Goal: Task Accomplishment & Management: Complete application form

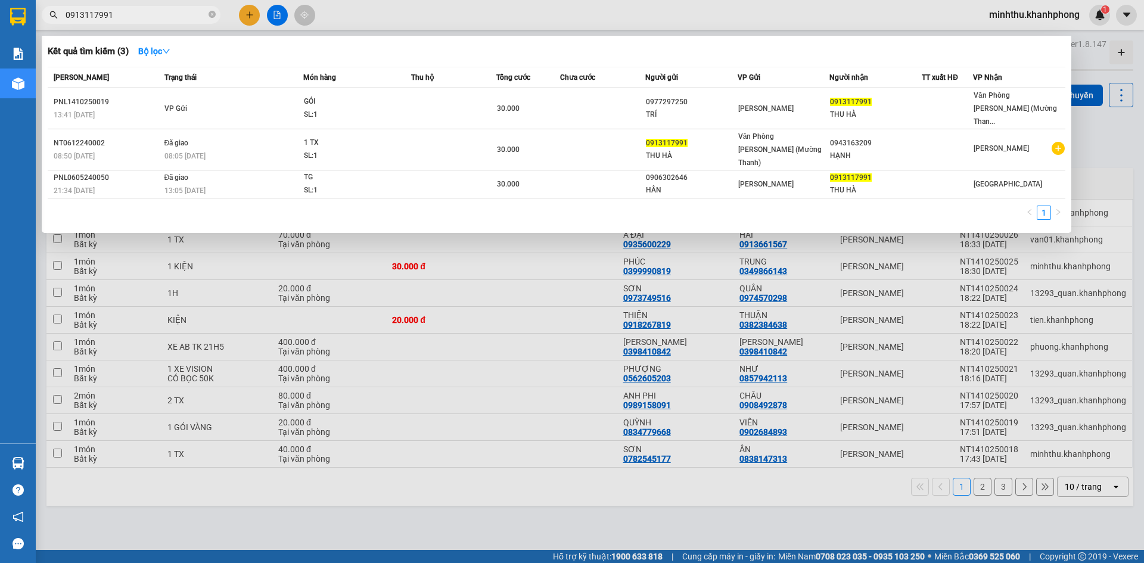
type input "0913117991"
click at [253, 19] on div at bounding box center [572, 281] width 1144 height 563
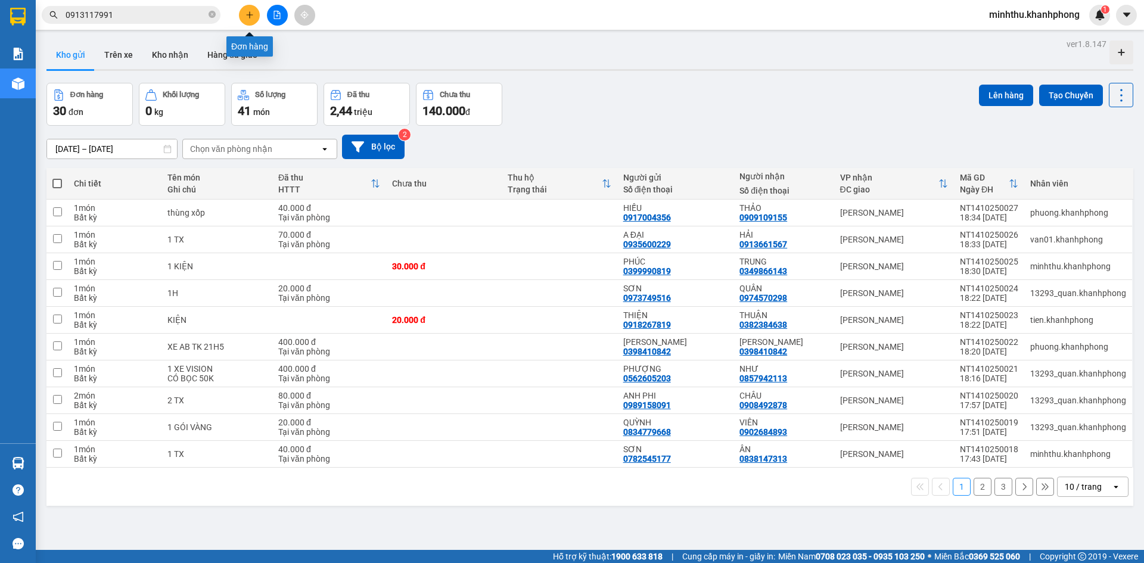
click at [243, 16] on button at bounding box center [249, 15] width 21 height 21
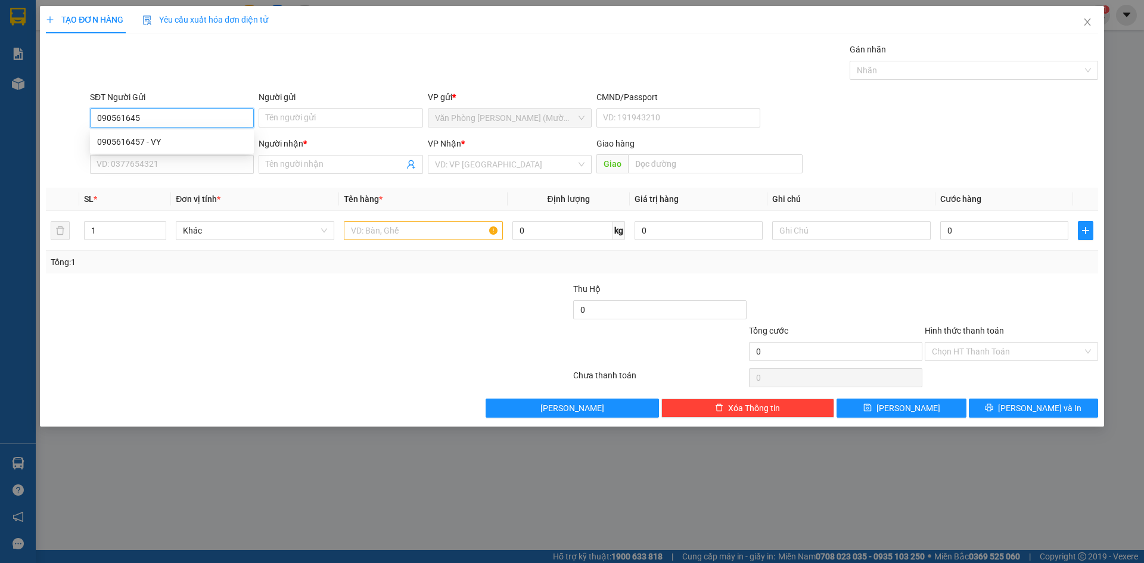
type input "0905616457"
click at [194, 138] on div "0905616457 - VY" at bounding box center [172, 141] width 150 height 13
type input "VY"
type input "0905616457"
click at [184, 164] on input "SĐT Người Nhận" at bounding box center [172, 164] width 164 height 19
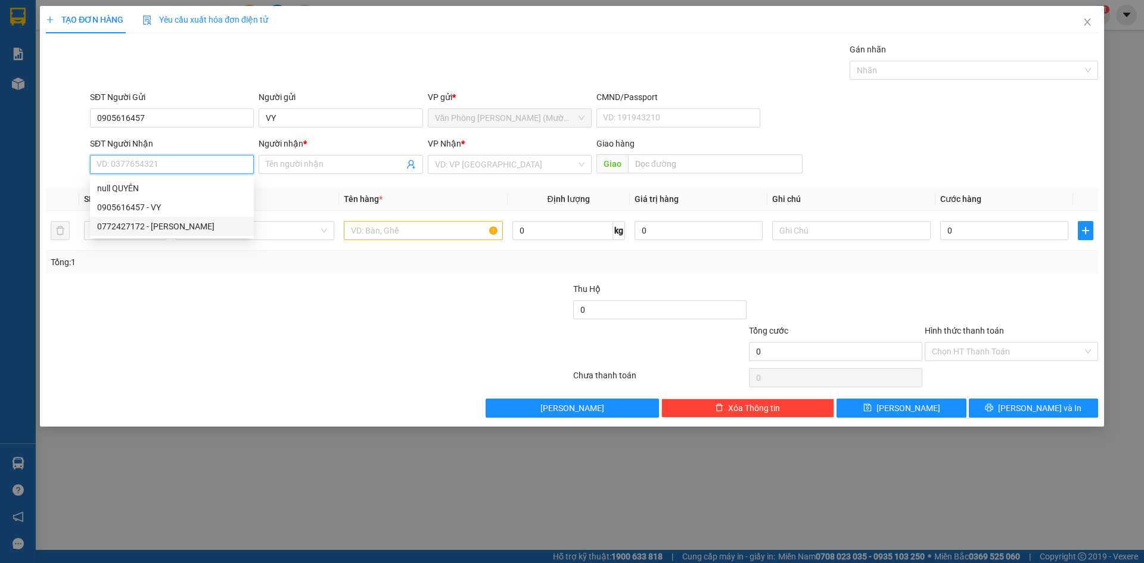
click at [177, 225] on div "0772427172 - [PERSON_NAME]" at bounding box center [172, 226] width 150 height 13
type input "0772427172"
type input "MỸ QUYÊN"
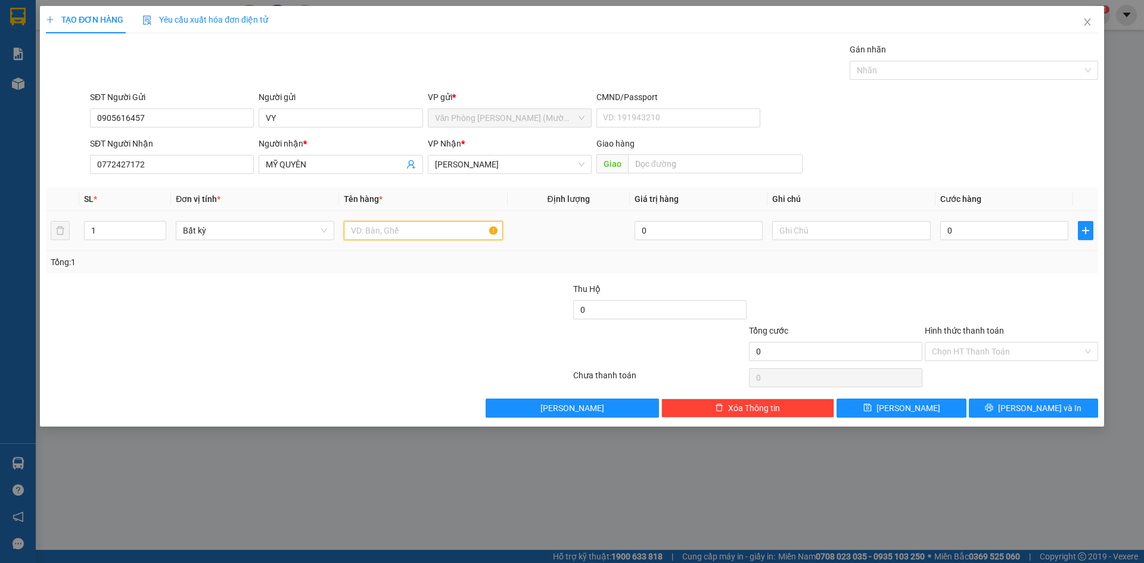
click at [397, 231] on input "text" at bounding box center [423, 230] width 158 height 19
click at [490, 167] on span "[PERSON_NAME]" at bounding box center [510, 165] width 150 height 18
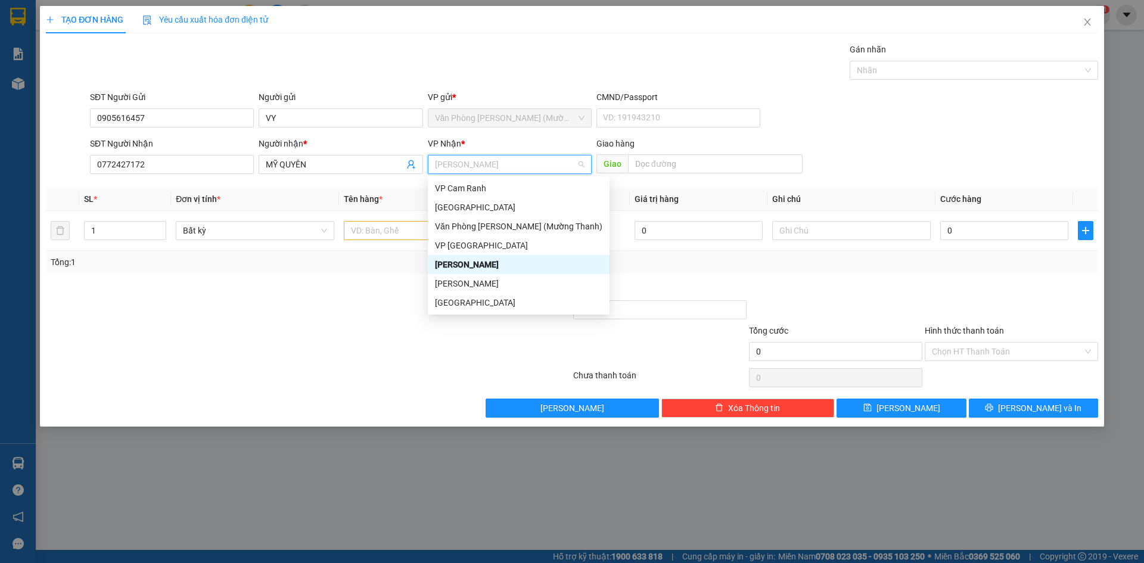
click at [490, 167] on span "[PERSON_NAME]" at bounding box center [510, 165] width 150 height 18
drag, startPoint x: 476, startPoint y: 281, endPoint x: 468, endPoint y: 273, distance: 11.8
click at [475, 282] on div "[PERSON_NAME]" at bounding box center [518, 283] width 167 height 13
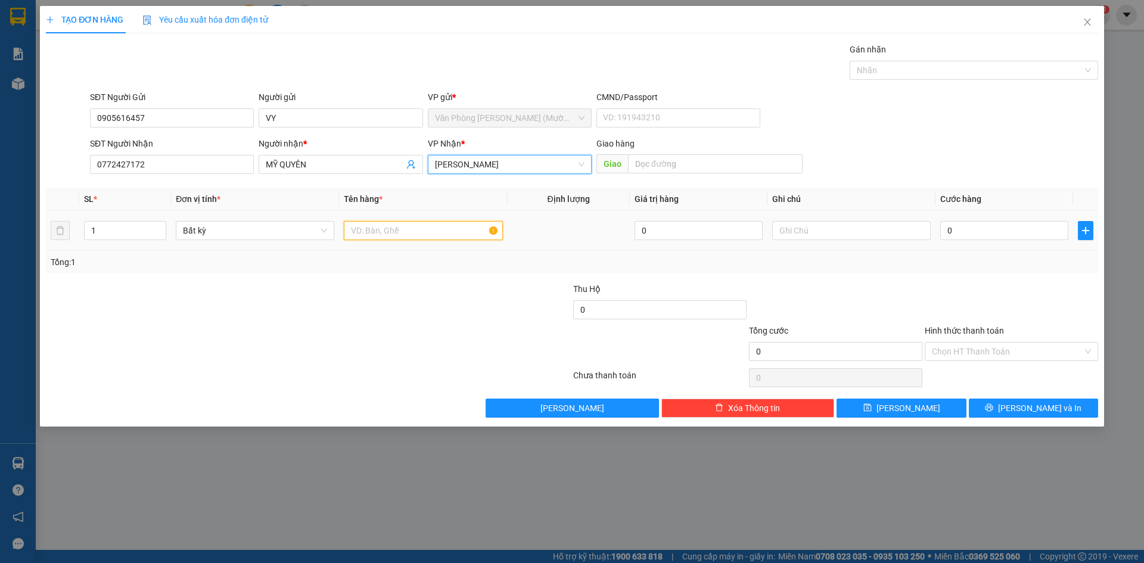
click at [418, 231] on input "text" at bounding box center [423, 230] width 158 height 19
type input "1 KIỆN ĐEN"
click at [1013, 234] on input "0" at bounding box center [1004, 230] width 128 height 19
type input "5"
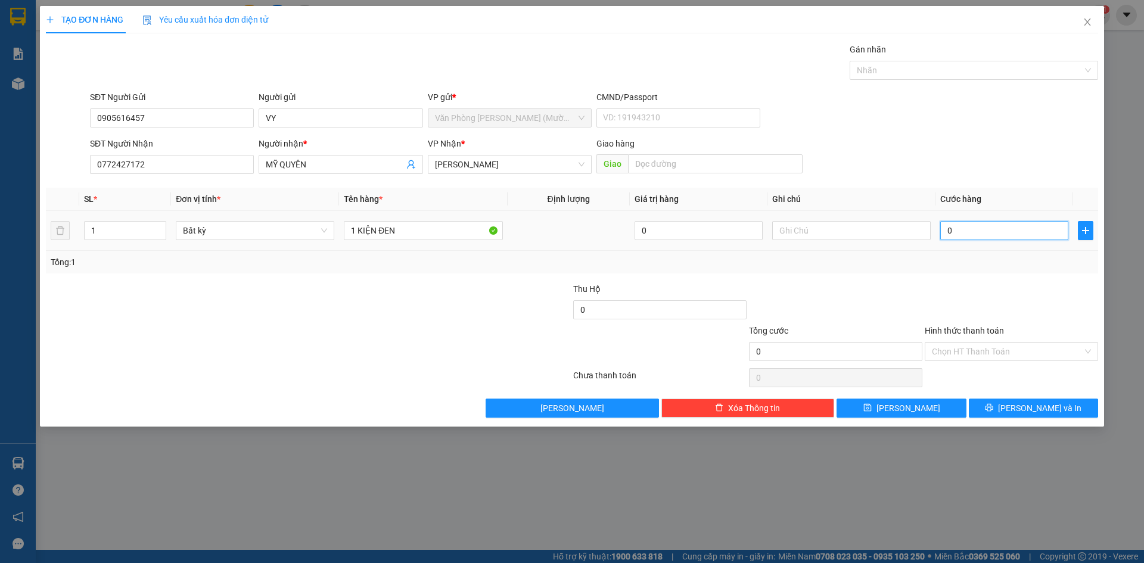
type input "5"
type input "50"
type input "50.000"
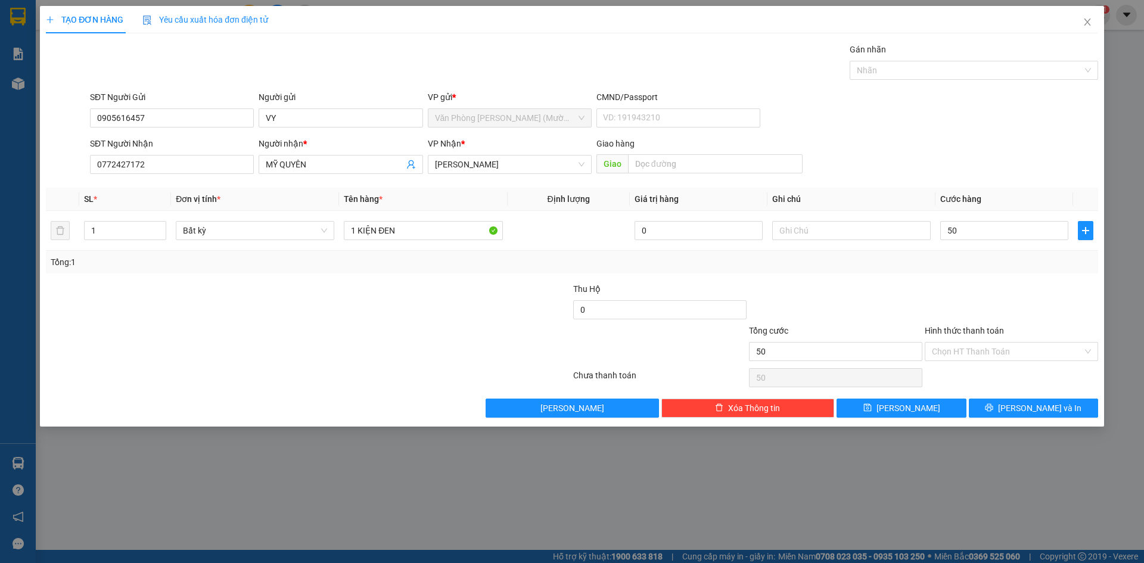
type input "50.000"
click at [1021, 393] on div "Transit Pickup Surcharge Ids Transit Deliver Surcharge Ids Transit Deliver Surc…" at bounding box center [572, 230] width 1052 height 375
click at [1021, 409] on button "[PERSON_NAME] và In" at bounding box center [1033, 408] width 129 height 19
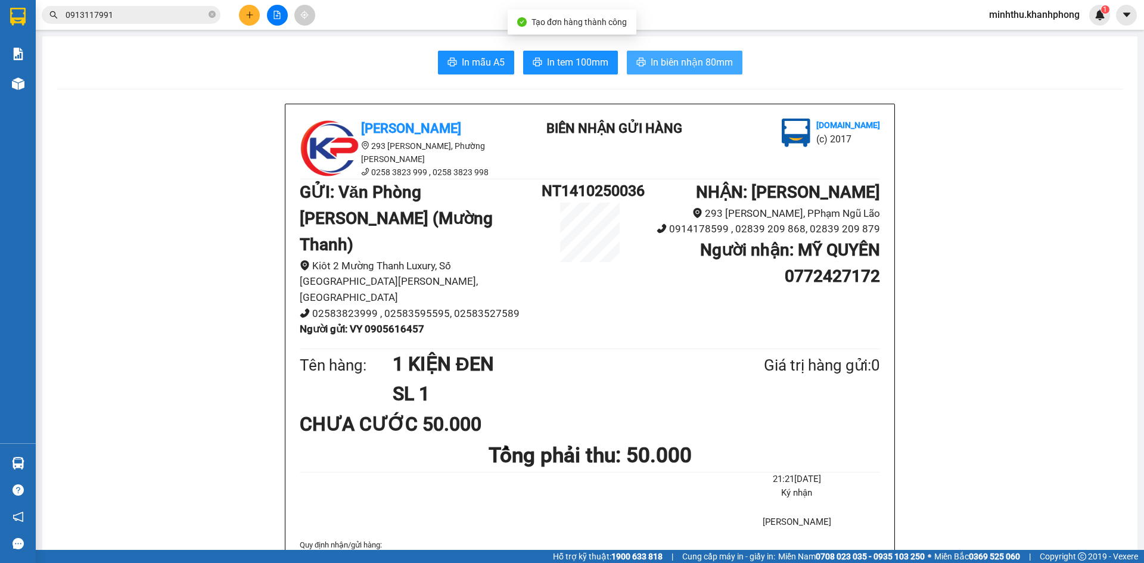
click at [677, 60] on span "In biên nhận 80mm" at bounding box center [692, 62] width 82 height 15
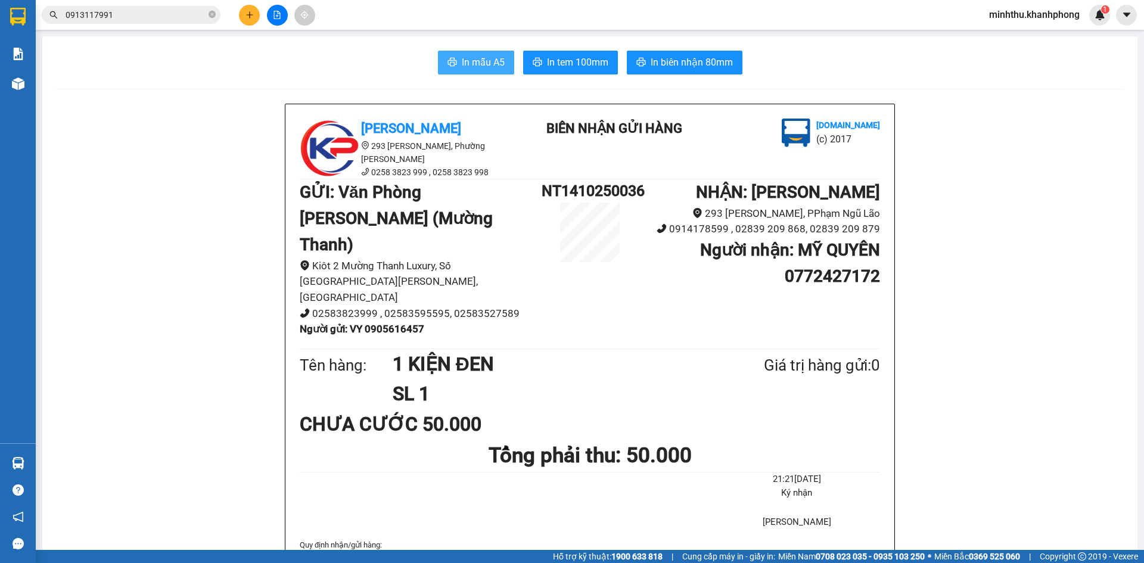
click at [465, 68] on span "In mẫu A5" at bounding box center [483, 62] width 43 height 15
